Goal: Submit feedback/report problem

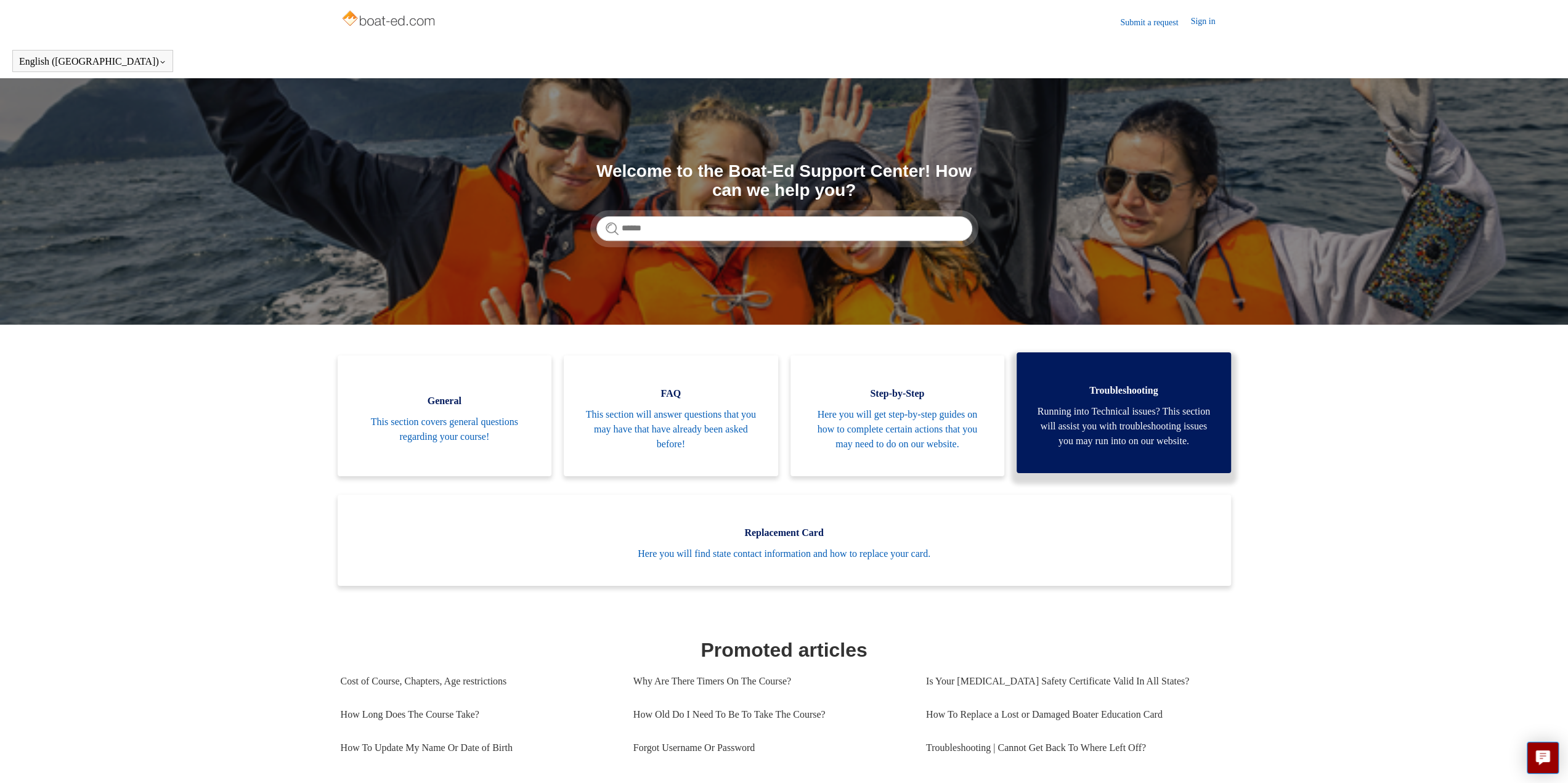
click at [1122, 371] on link "Troubleshooting Running into Technical issues? This section will assist you wit…" at bounding box center [1124, 413] width 215 height 121
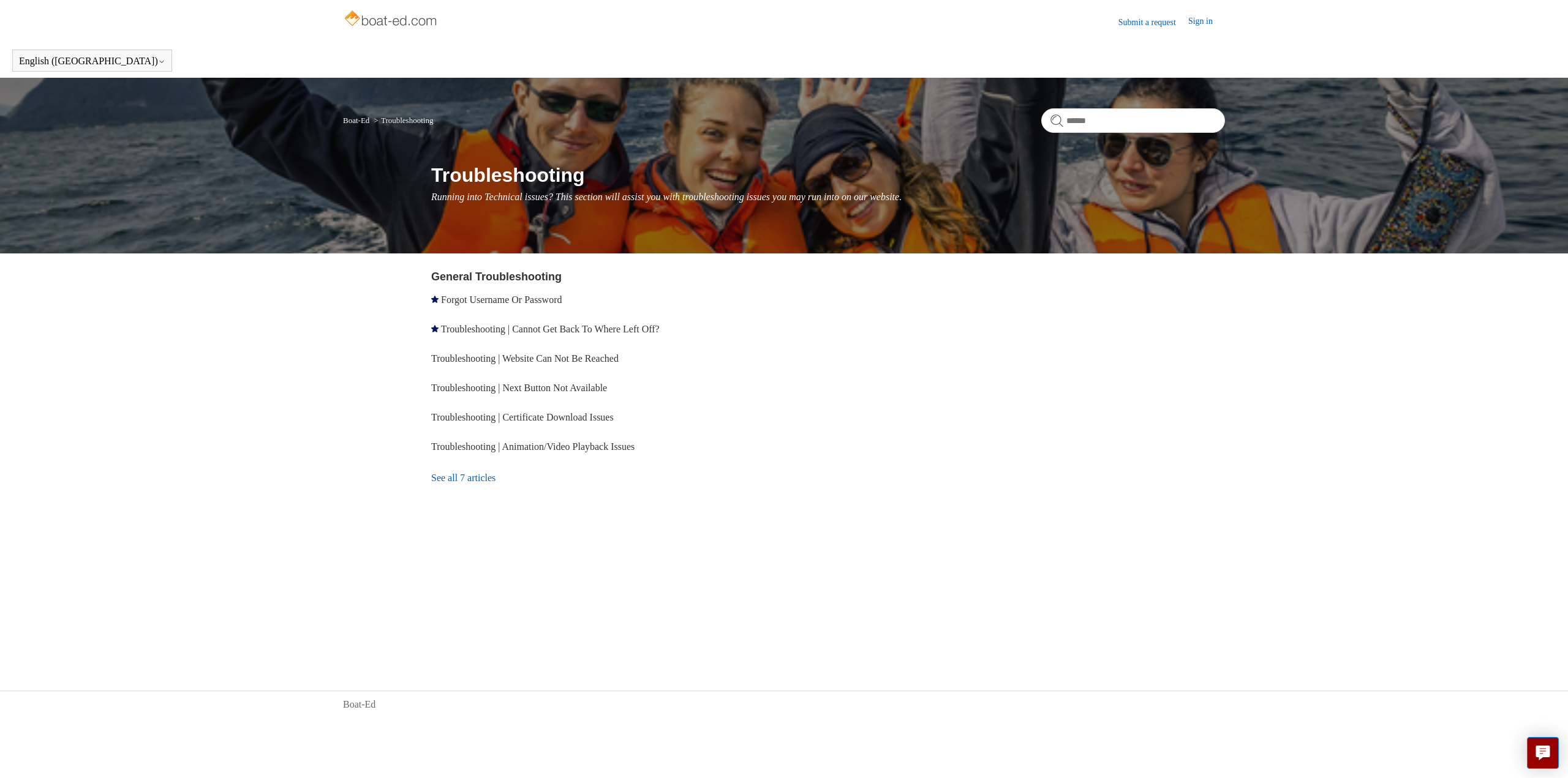
click at [578, 409] on li "Troubleshooting | Certificate Download Issues" at bounding box center [609, 418] width 357 height 30
click at [619, 355] on link "Troubleshooting | Website Can Not Be Reached" at bounding box center [524, 359] width 187 height 11
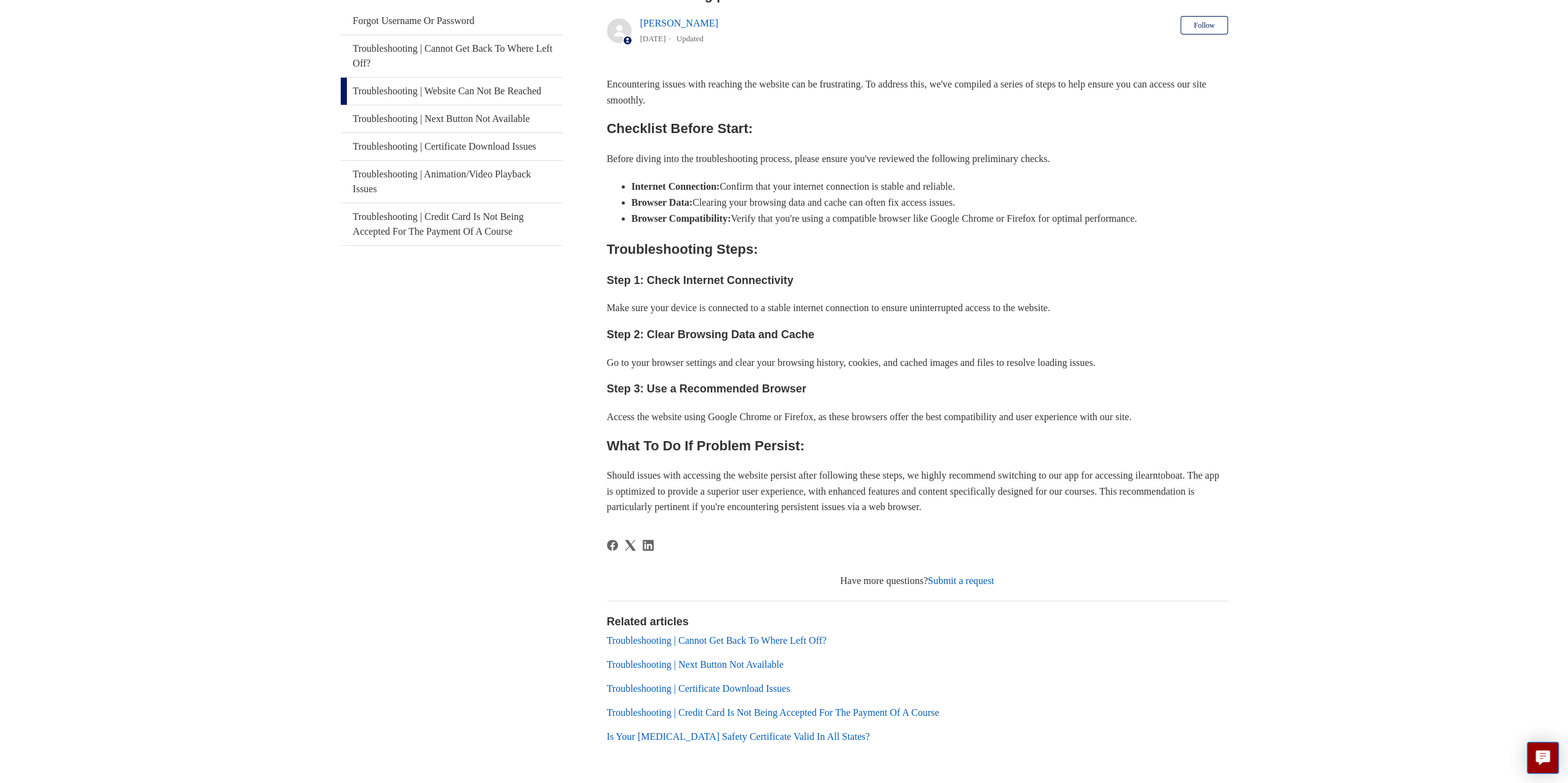
scroll to position [280, 0]
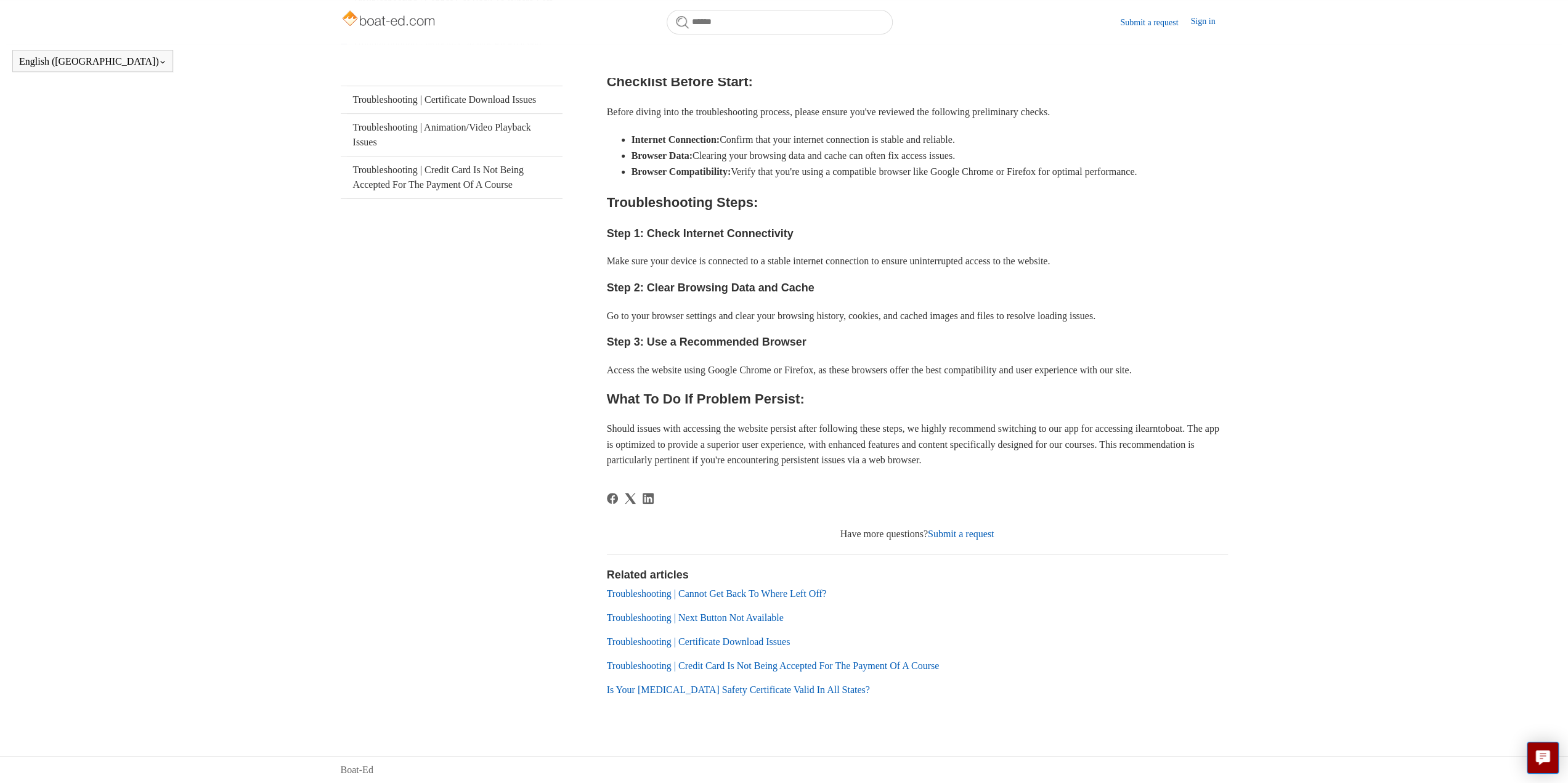
click at [994, 536] on link "Submit a request" at bounding box center [961, 534] width 66 height 11
